Goal: Task Accomplishment & Management: Complete application form

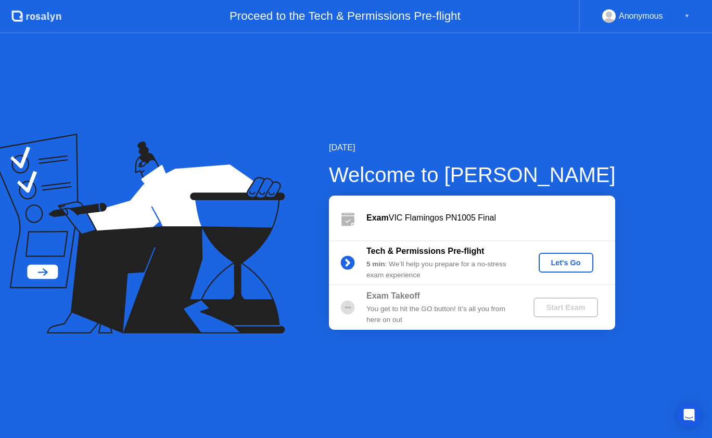
click at [559, 261] on div "Let's Go" at bounding box center [566, 263] width 46 height 8
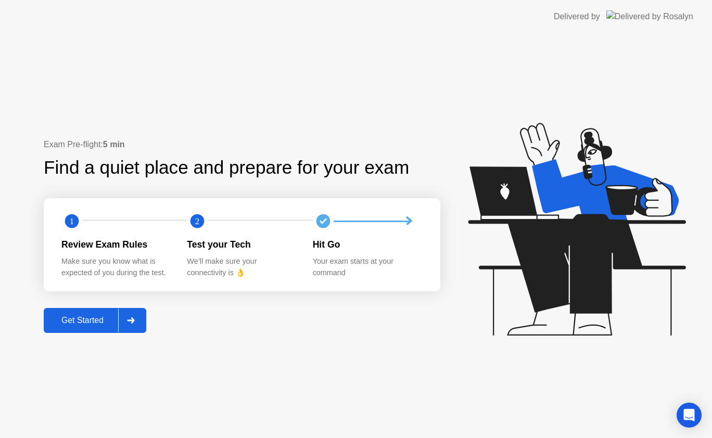
click at [97, 320] on div "Get Started" at bounding box center [82, 320] width 71 height 9
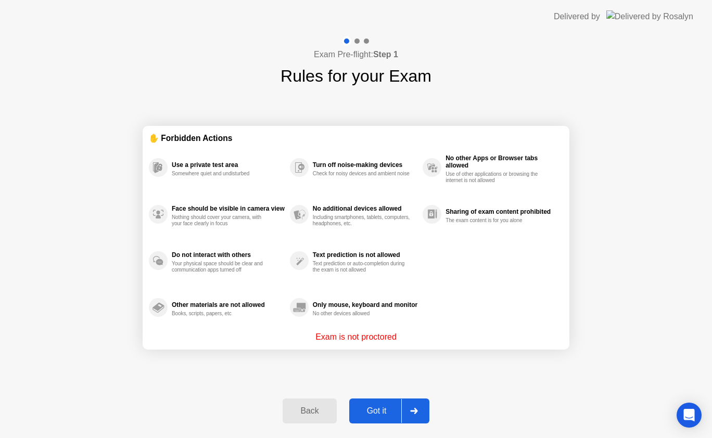
click at [377, 407] on div "Got it" at bounding box center [376, 411] width 49 height 9
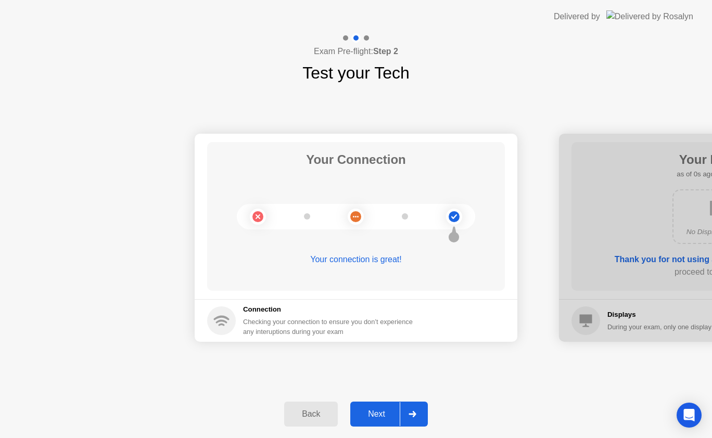
click at [377, 407] on button "Next" at bounding box center [389, 414] width 78 height 25
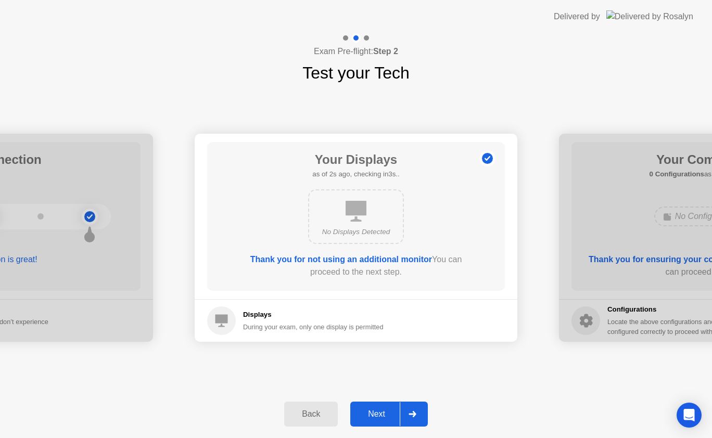
click at [373, 411] on div "Next" at bounding box center [376, 414] width 46 height 9
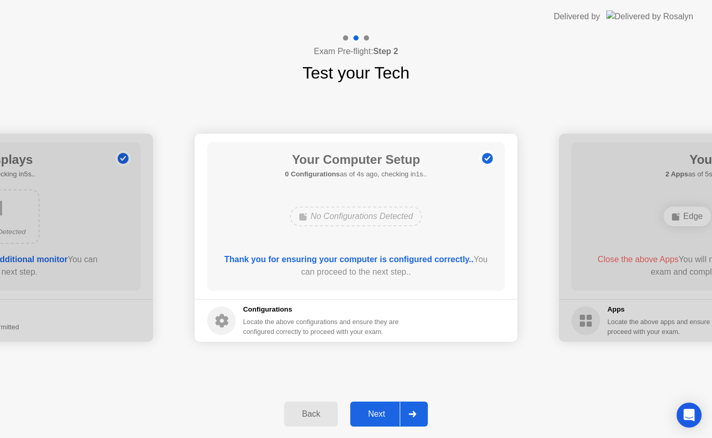
click at [373, 411] on div "Next" at bounding box center [376, 414] width 46 height 9
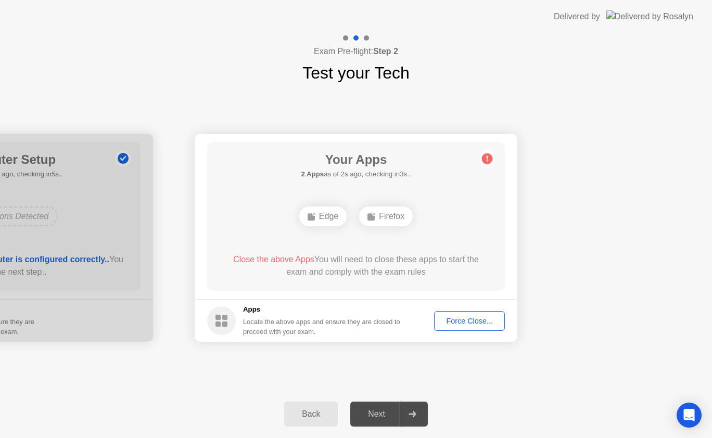
click at [462, 325] on div "Force Close..." at bounding box center [470, 321] width 64 height 8
click at [382, 410] on div "Next" at bounding box center [376, 414] width 46 height 9
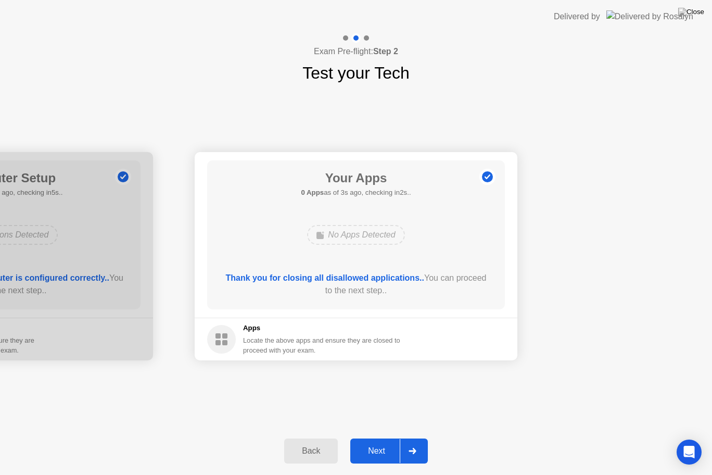
click at [415, 438] on icon at bounding box center [412, 451] width 7 height 6
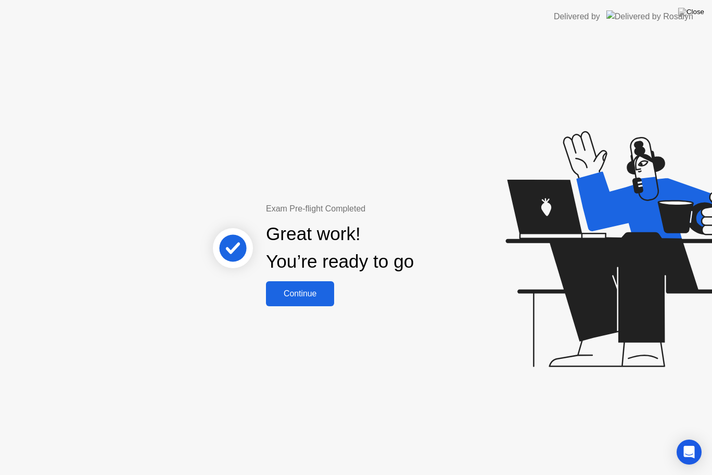
click at [312, 289] on div "Continue" at bounding box center [300, 293] width 62 height 9
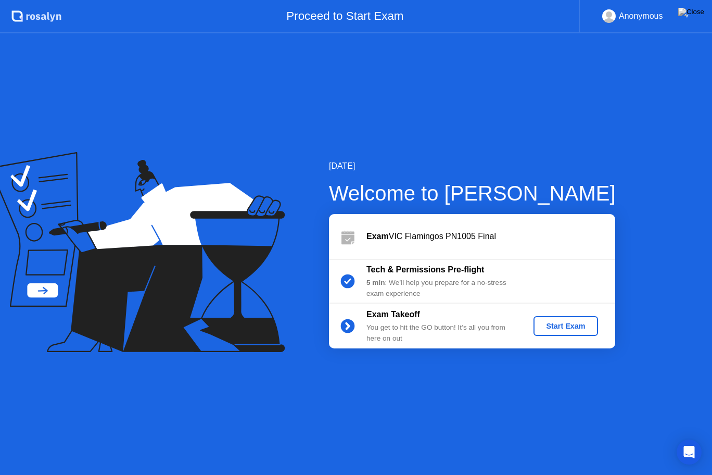
click at [558, 323] on div "Start Exam" at bounding box center [566, 326] width 56 height 8
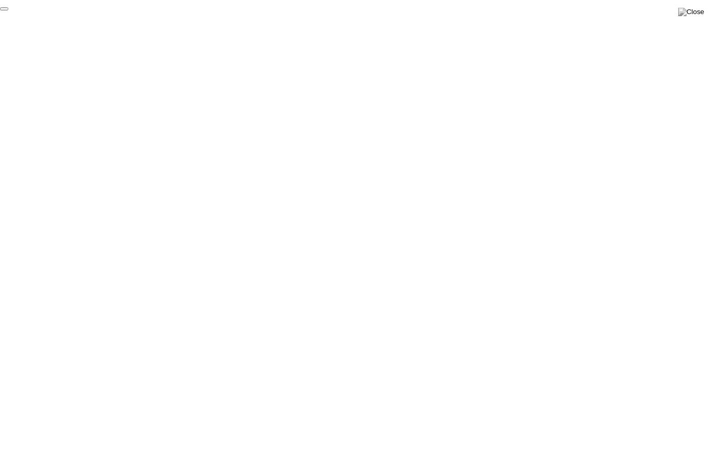
click div "End Proctoring Session"
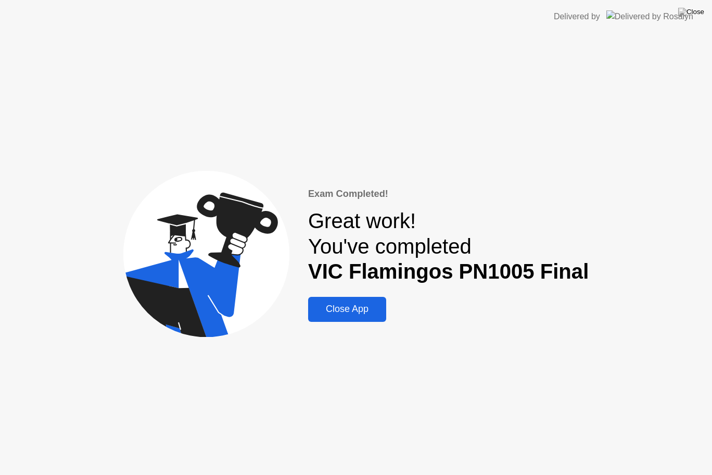
click at [338, 314] on div "Close App" at bounding box center [347, 309] width 72 height 11
